Goal: Task Accomplishment & Management: Manage account settings

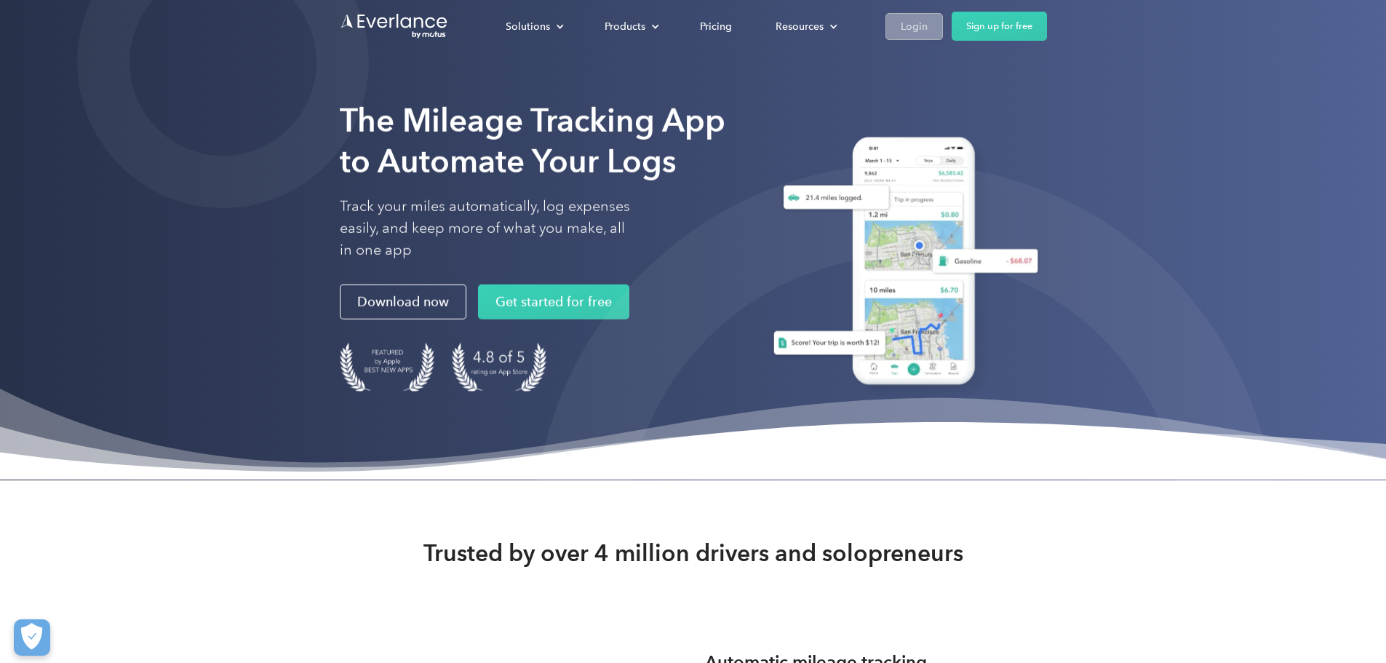
click at [927, 27] on div "Login" at bounding box center [913, 26] width 27 height 18
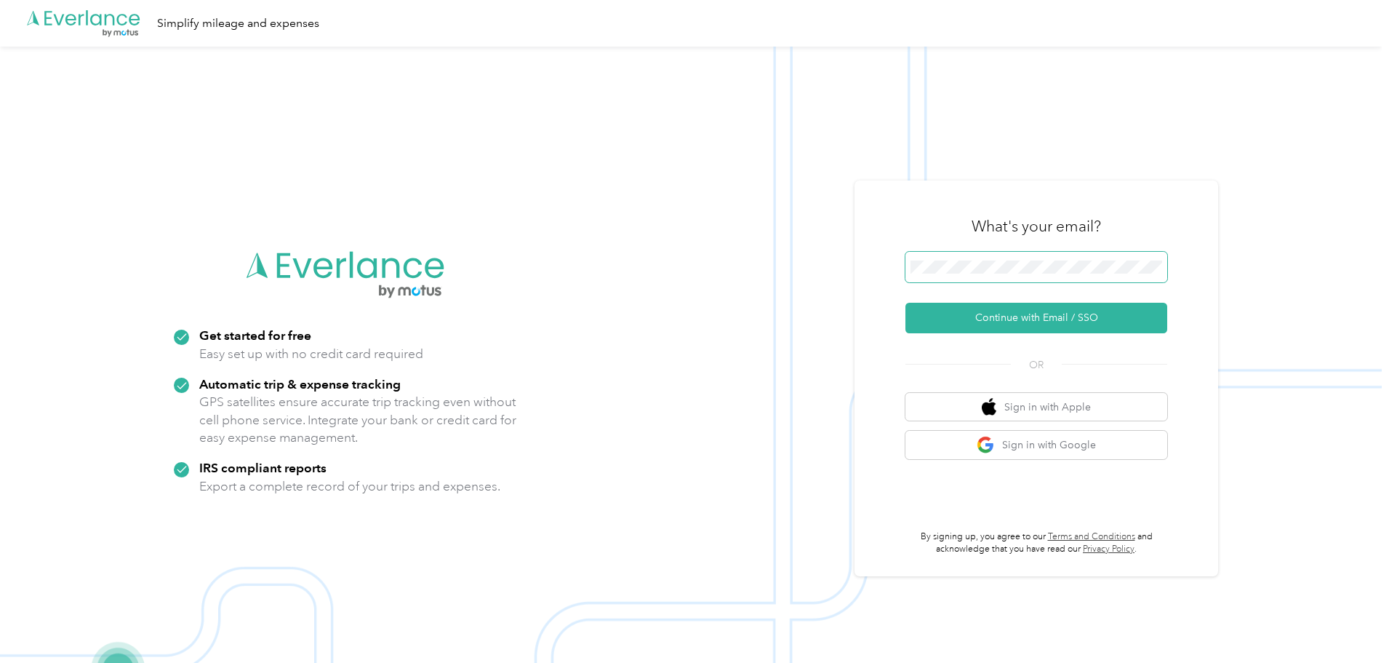
click at [905, 303] on button "Continue with Email / SSO" at bounding box center [1036, 318] width 262 height 31
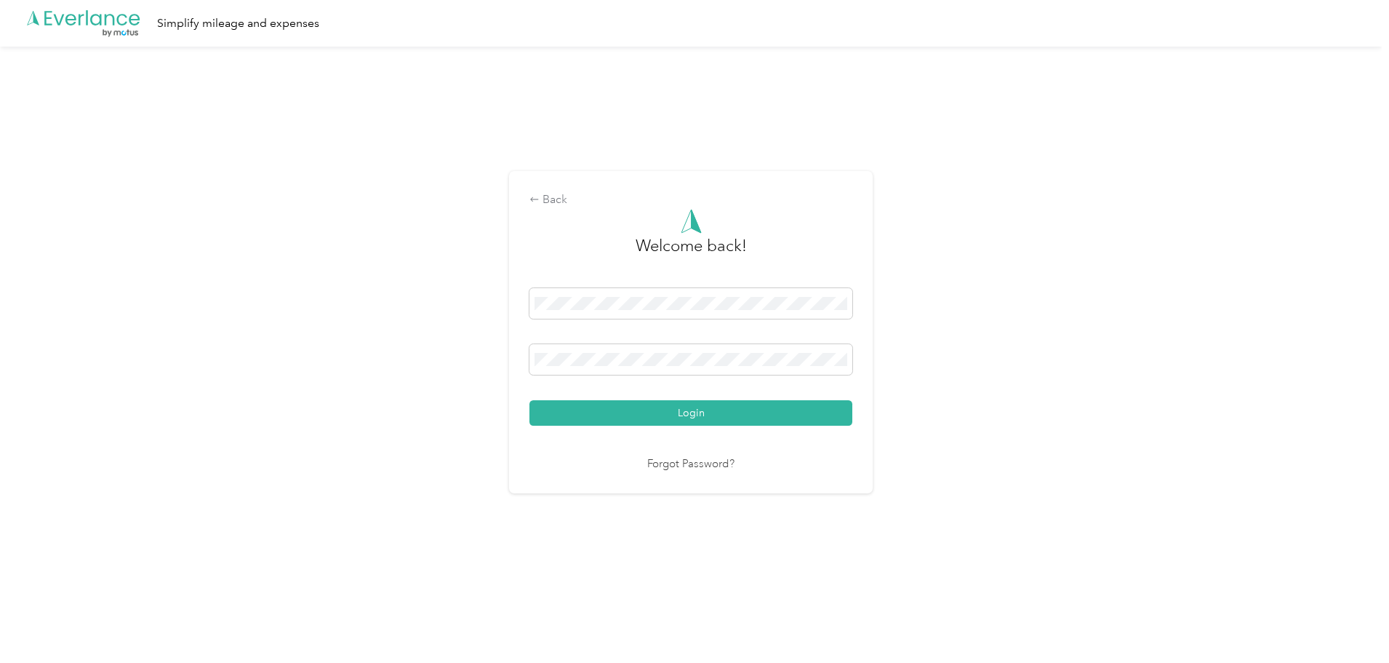
click at [529, 400] on button "Login" at bounding box center [690, 412] width 323 height 25
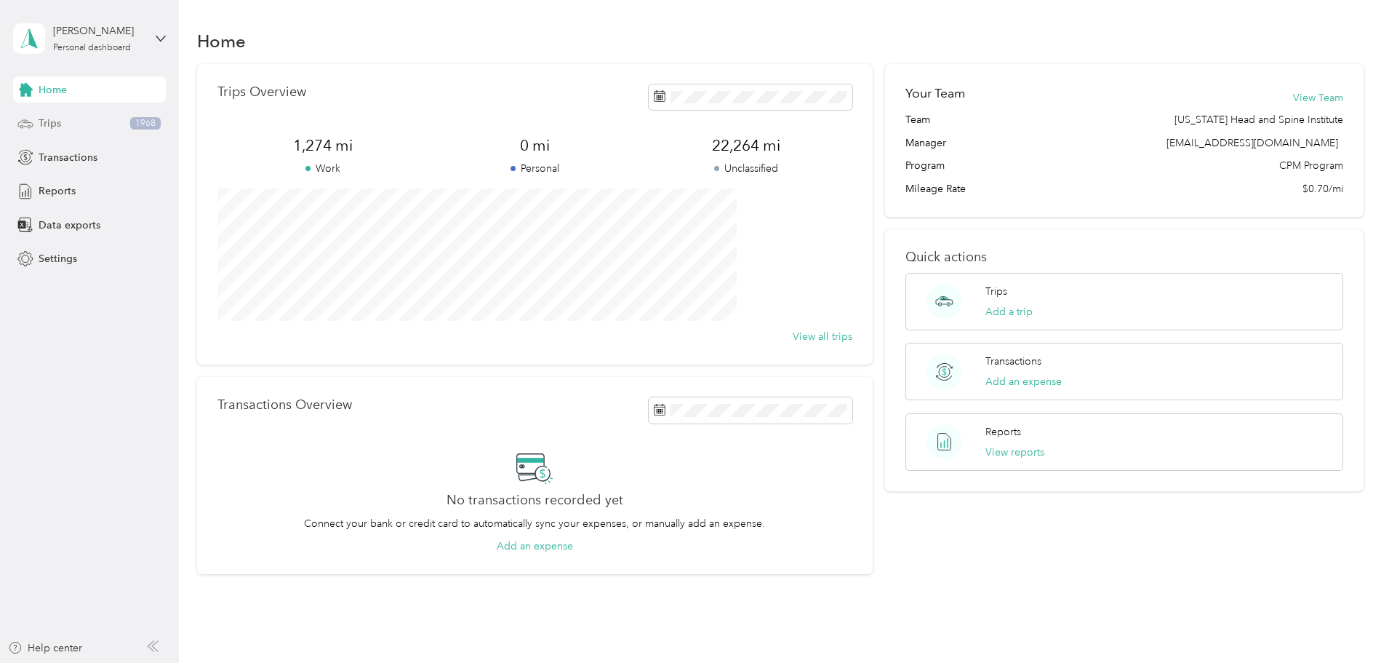
click at [143, 129] on span "1968" at bounding box center [145, 123] width 31 height 13
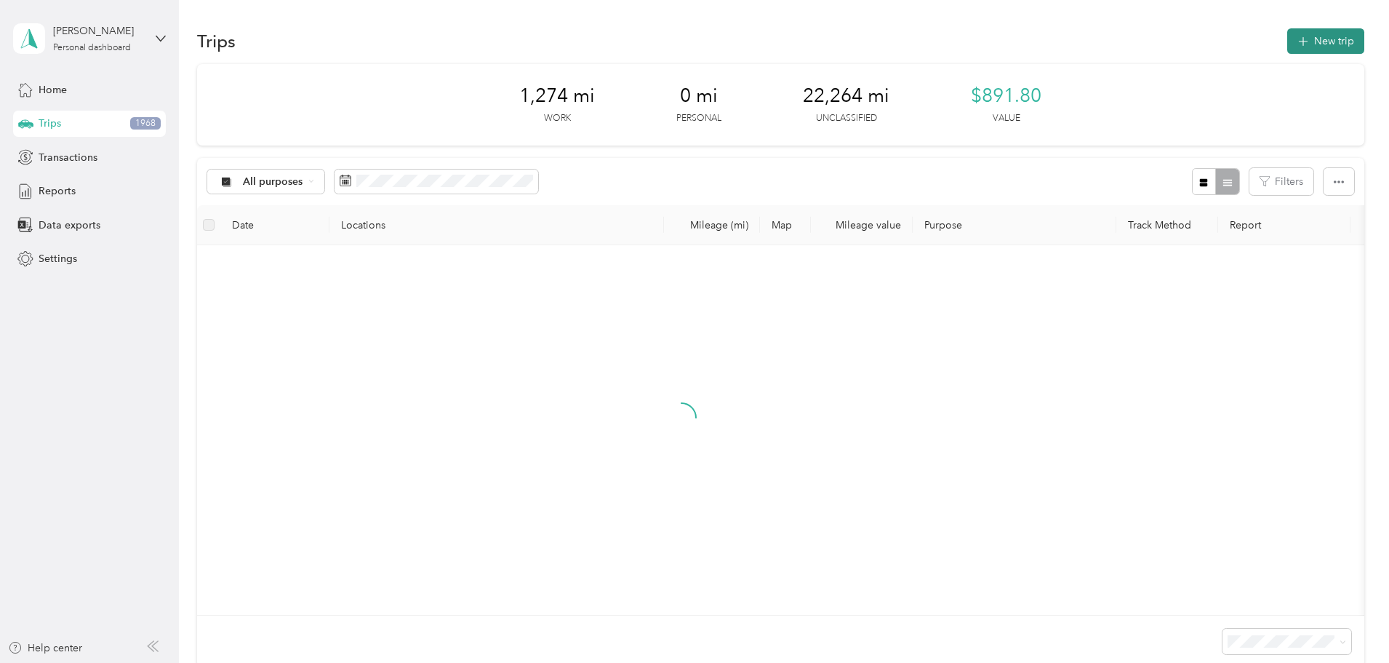
click at [1287, 39] on button "New trip" at bounding box center [1325, 40] width 77 height 25
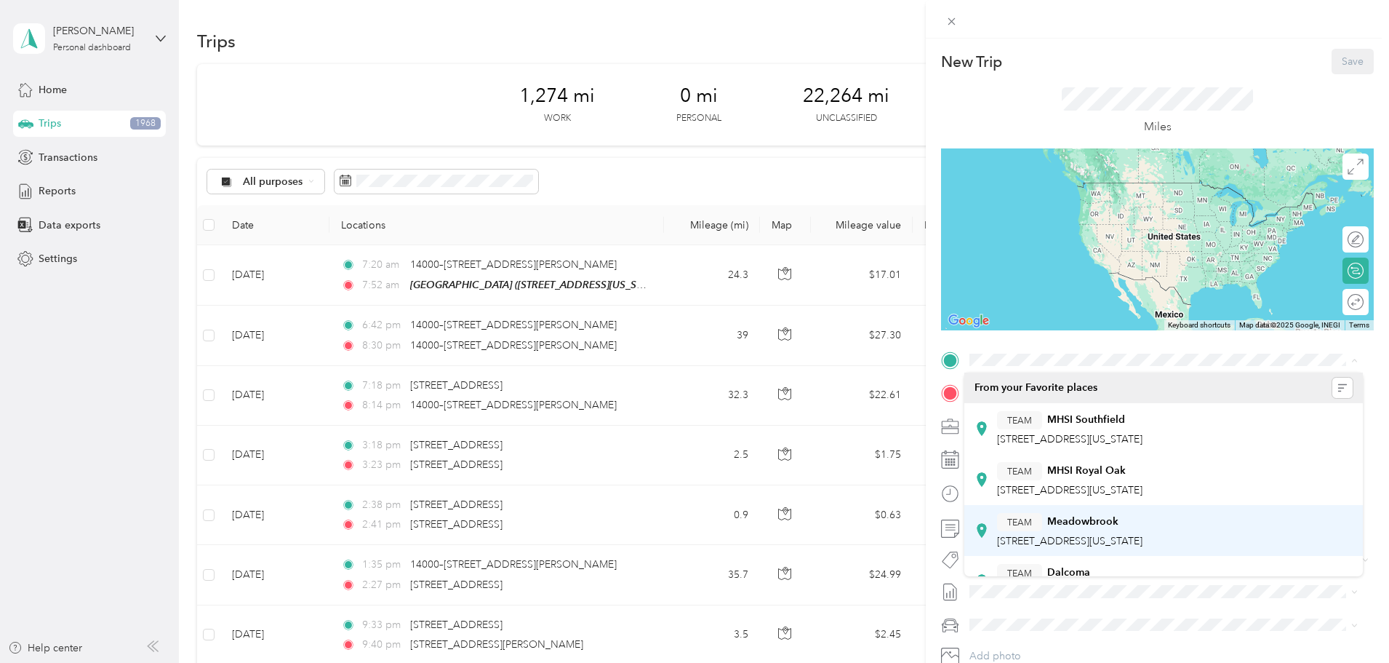
click at [1127, 519] on div "TEAM Meadowbrook" at bounding box center [1069, 522] width 145 height 18
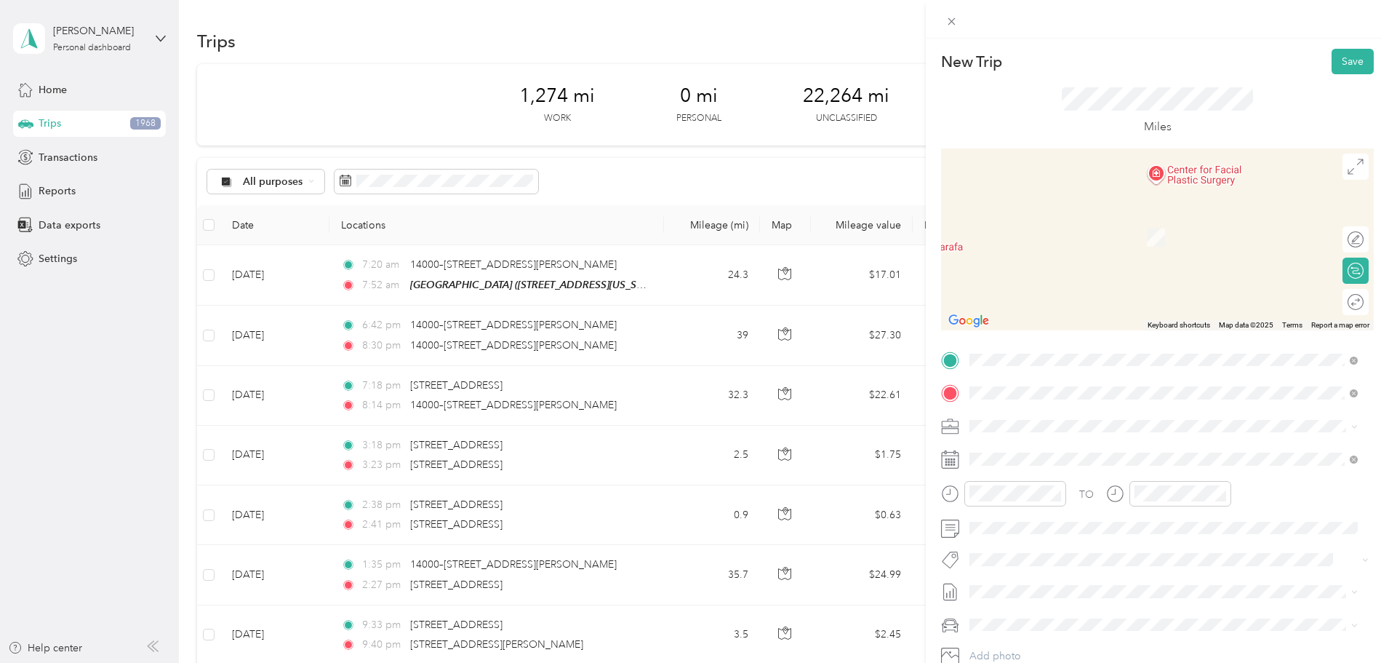
click at [1080, 439] on span "33788 Schoenherr Road Sterling Heights, Michigan 48312, United States" at bounding box center [1110, 445] width 226 height 13
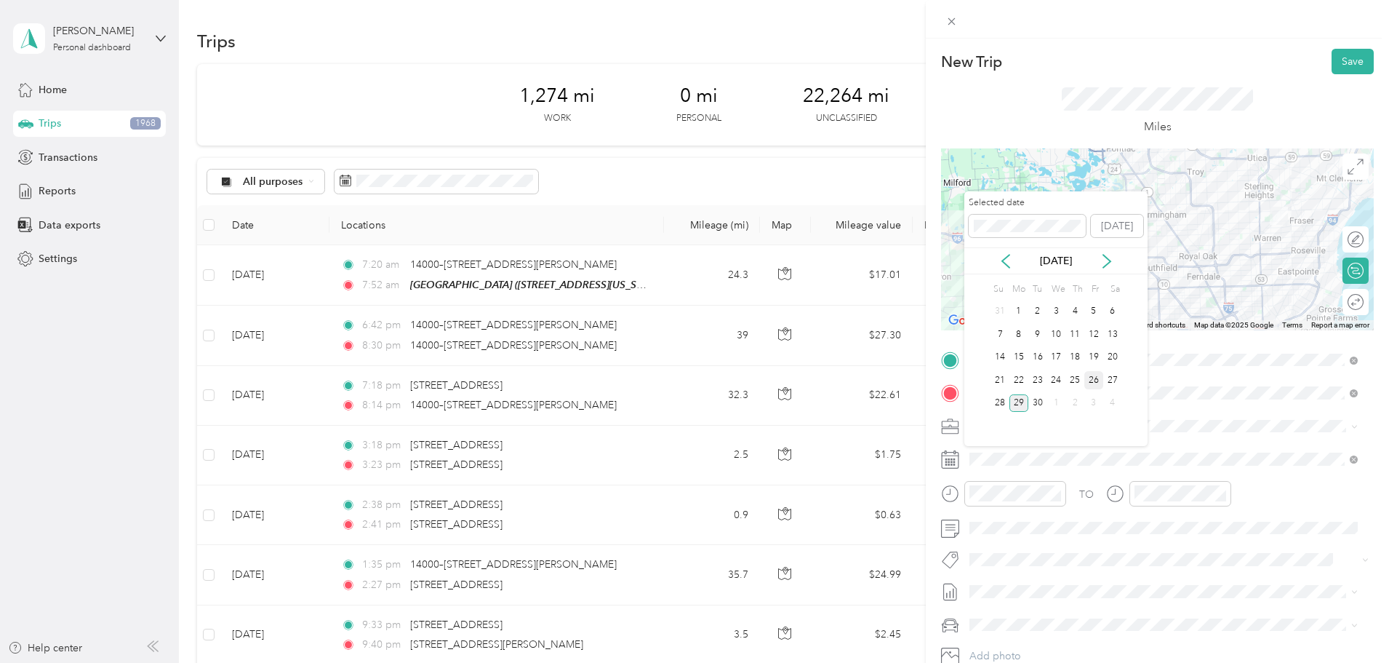
click at [1095, 381] on div "26" at bounding box center [1093, 380] width 19 height 18
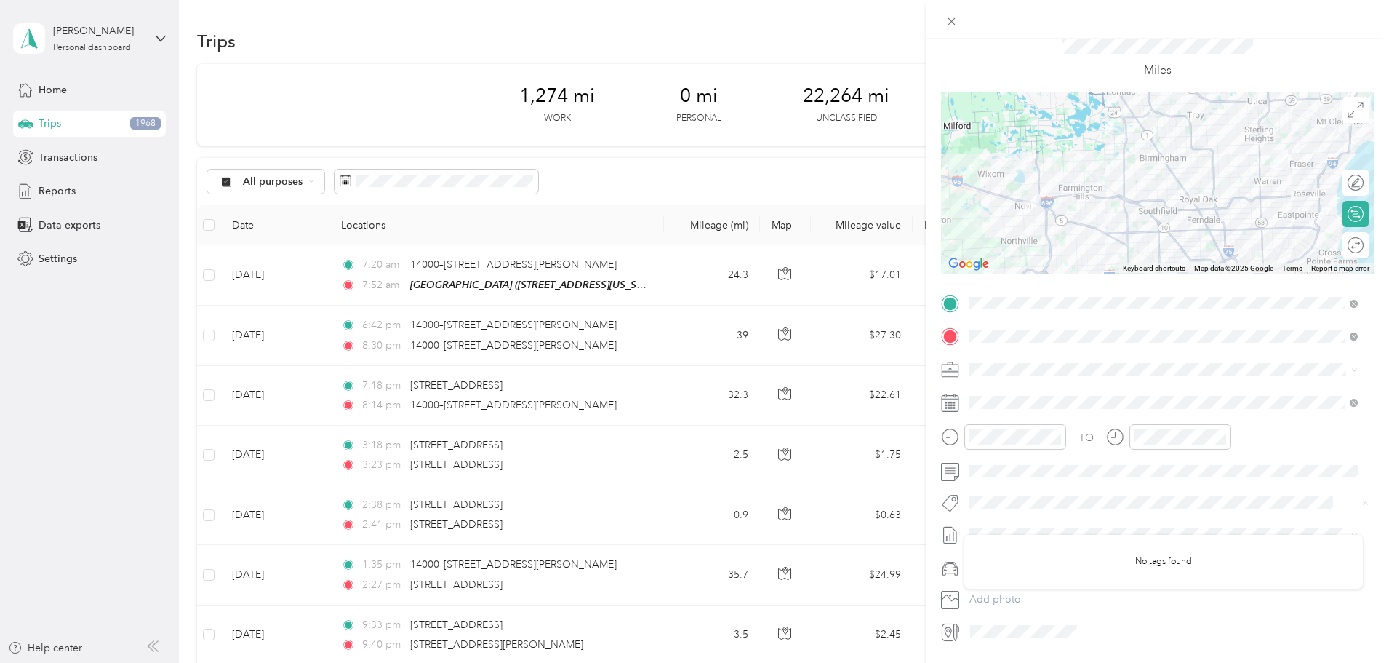
scroll to position [101, 0]
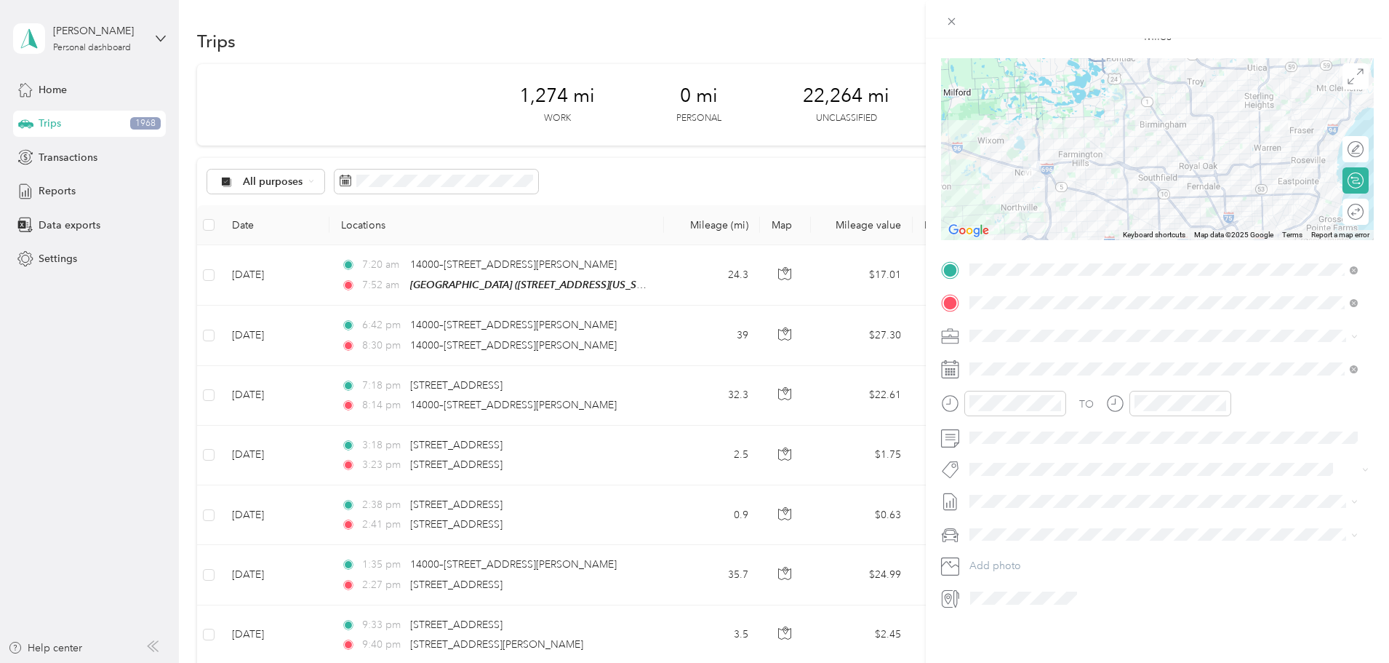
click at [1167, 639] on div "New Trip Save This trip cannot be edited because it is either under review, app…" at bounding box center [1157, 370] width 463 height 663
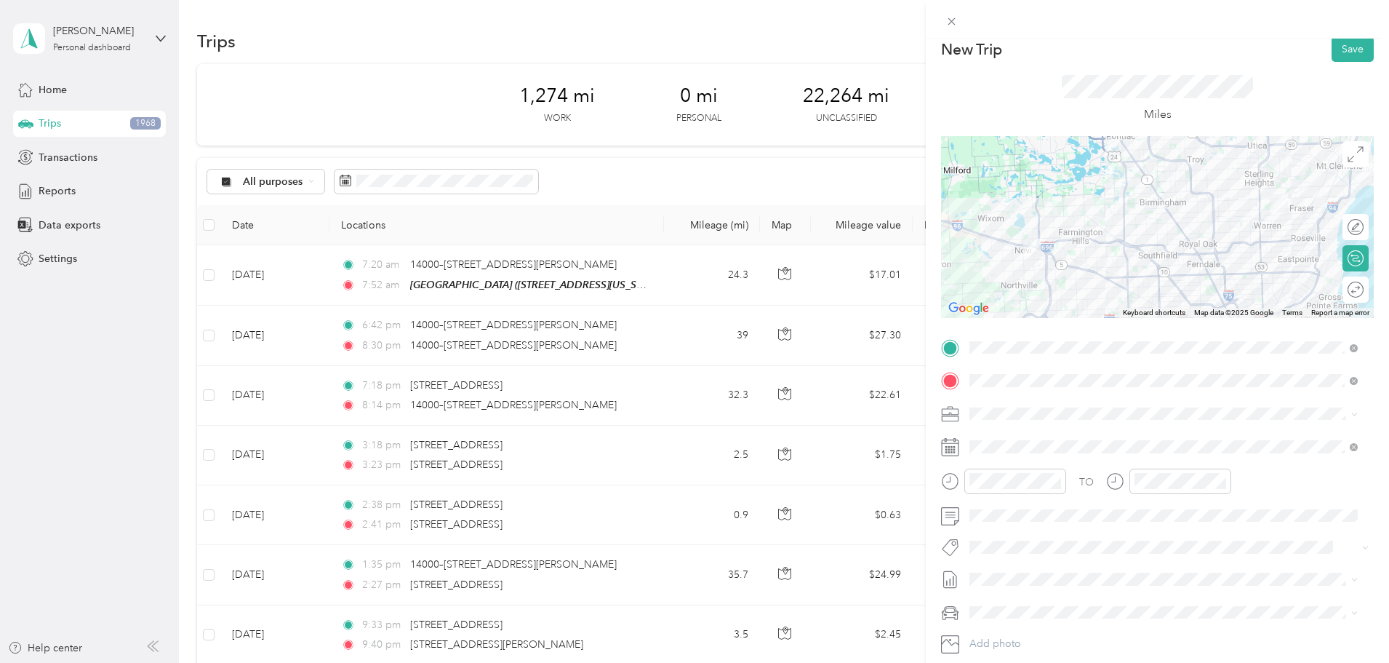
scroll to position [0, 0]
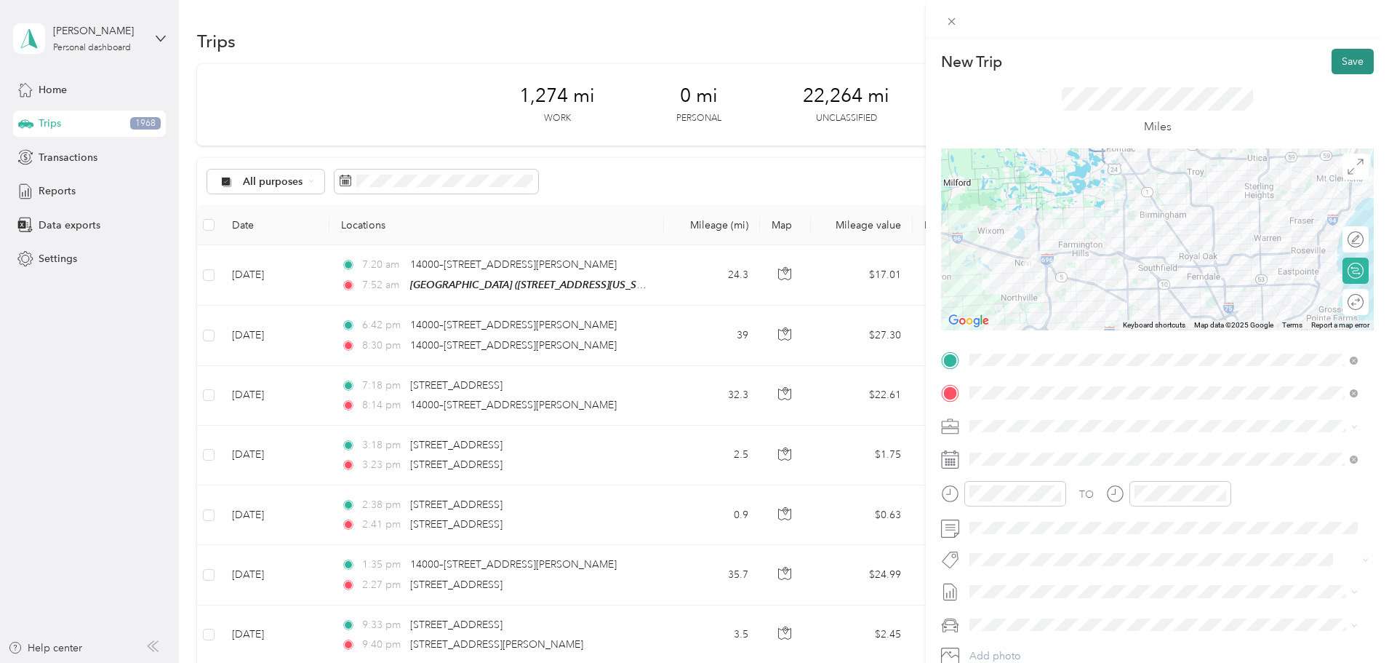
click at [1344, 64] on button "Save" at bounding box center [1353, 61] width 42 height 25
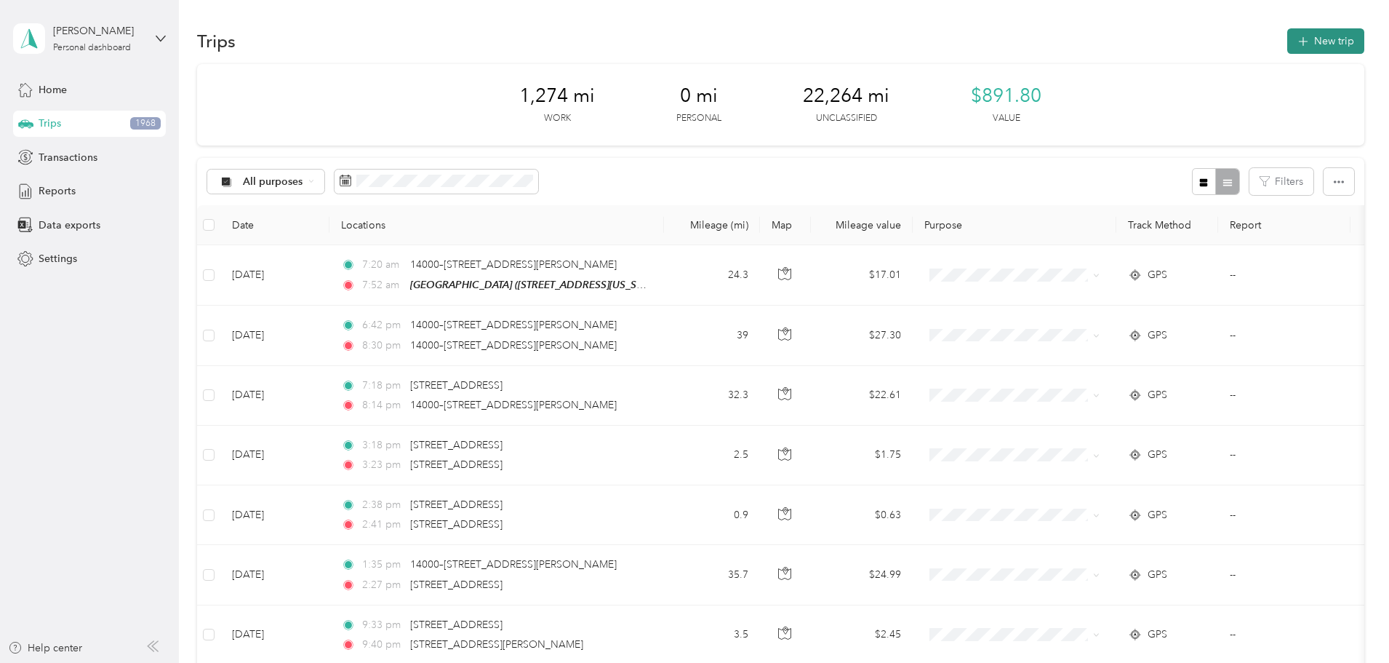
click at [1287, 44] on button "New trip" at bounding box center [1325, 40] width 77 height 25
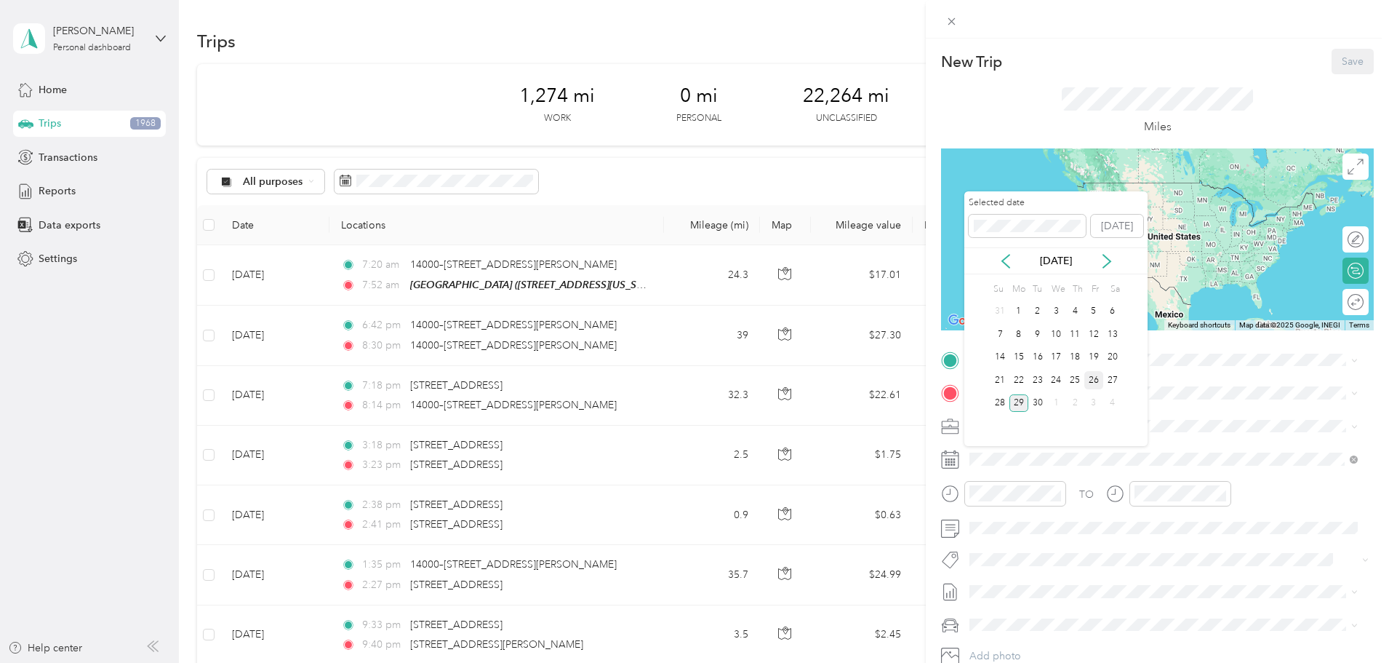
click at [1095, 380] on div "26" at bounding box center [1093, 380] width 19 height 18
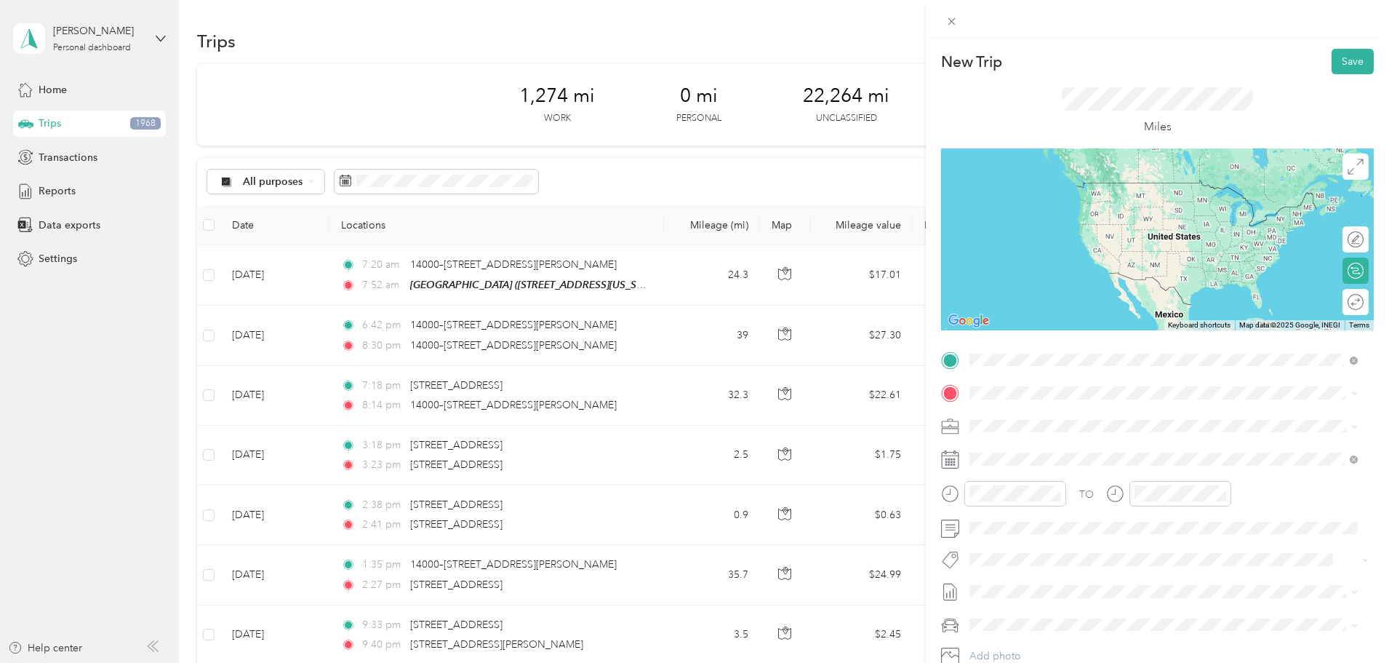
click at [1067, 415] on span "33788 Schoenherr Road Sterling Heights, Michigan 48312, United States" at bounding box center [1110, 412] width 226 height 13
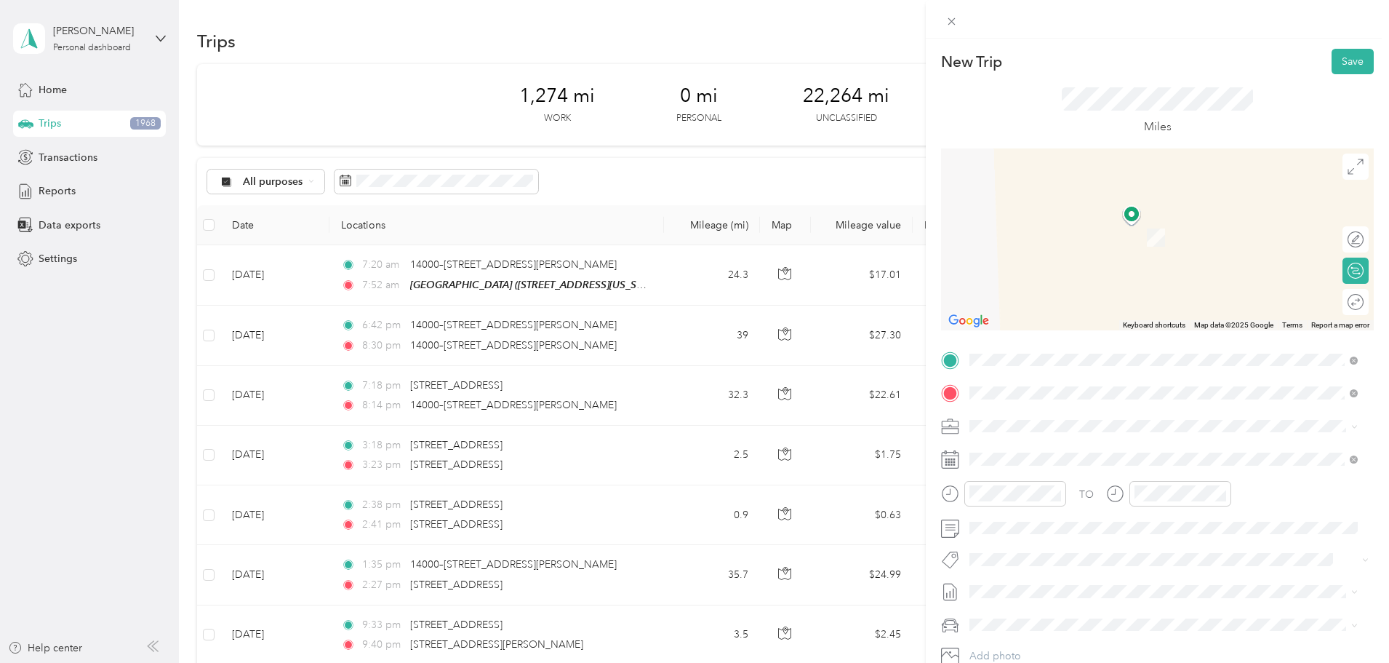
click at [1060, 451] on strong "Premier Madison Heights" at bounding box center [1121, 453] width 148 height 13
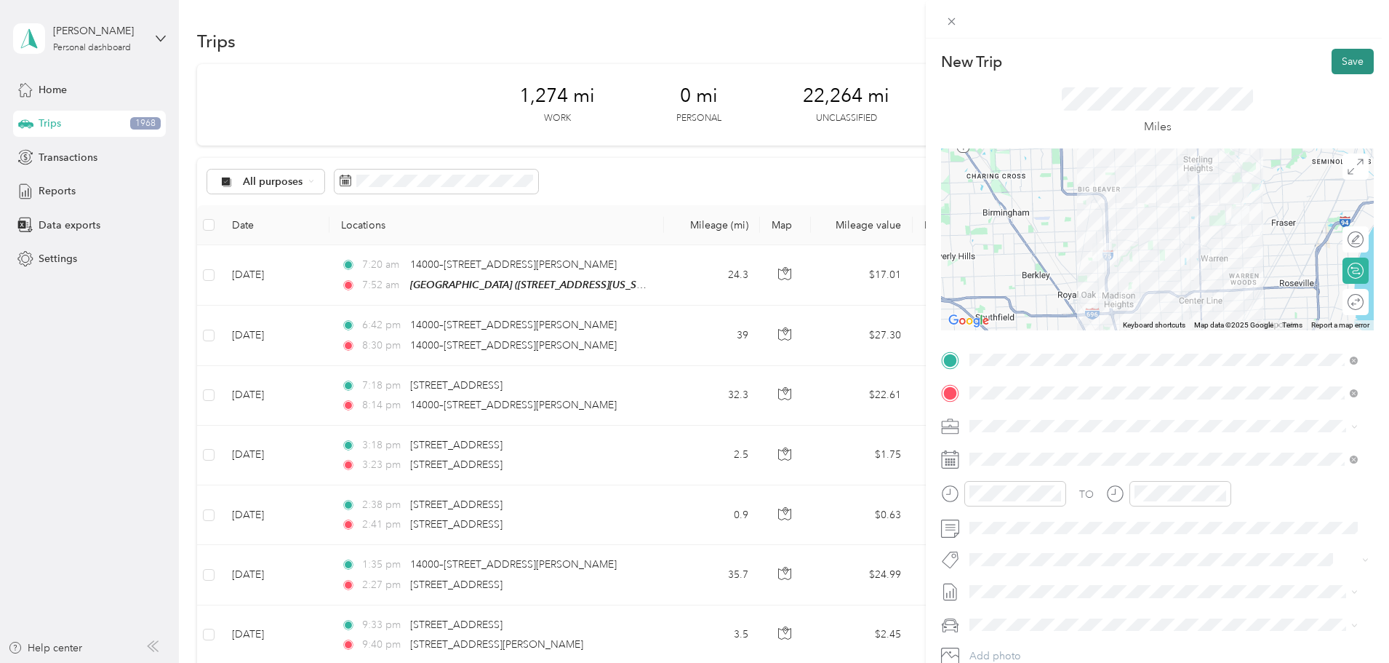
click at [1337, 55] on button "Save" at bounding box center [1353, 61] width 42 height 25
